Goal: Transaction & Acquisition: Subscribe to service/newsletter

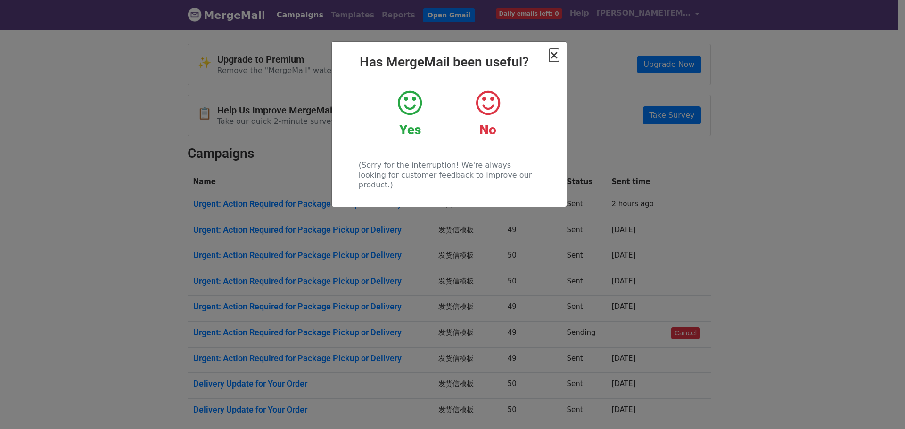
click at [555, 57] on span "×" at bounding box center [553, 55] width 9 height 13
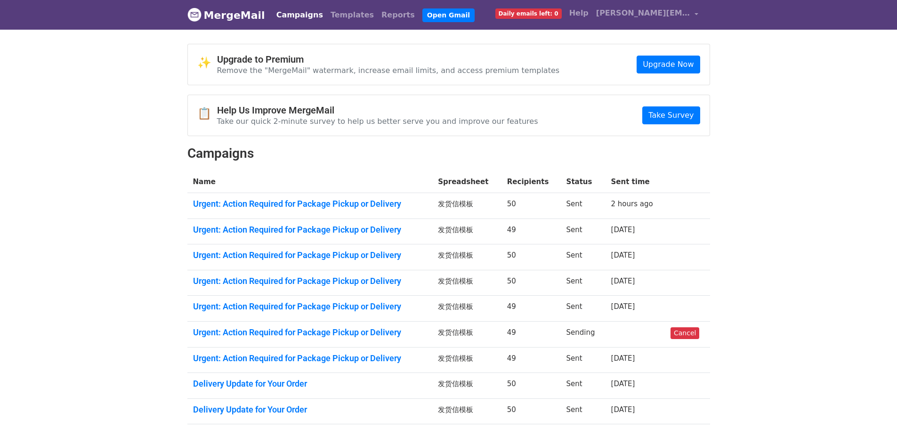
click at [562, 16] on span "Daily emails left: 0" at bounding box center [529, 13] width 66 height 10
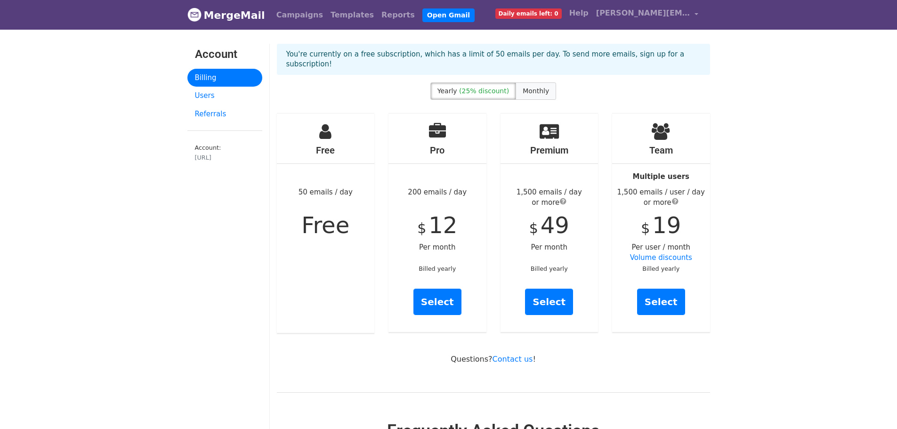
click at [542, 96] on label "Monthly" at bounding box center [536, 90] width 41 height 17
click at [483, 81] on div "You're currently on a free subscription, which has a limit of 50 emails per day…" at bounding box center [494, 63] width 448 height 39
click at [484, 90] on span "(25% discount)" at bounding box center [484, 91] width 50 height 8
